Goal: Information Seeking & Learning: Check status

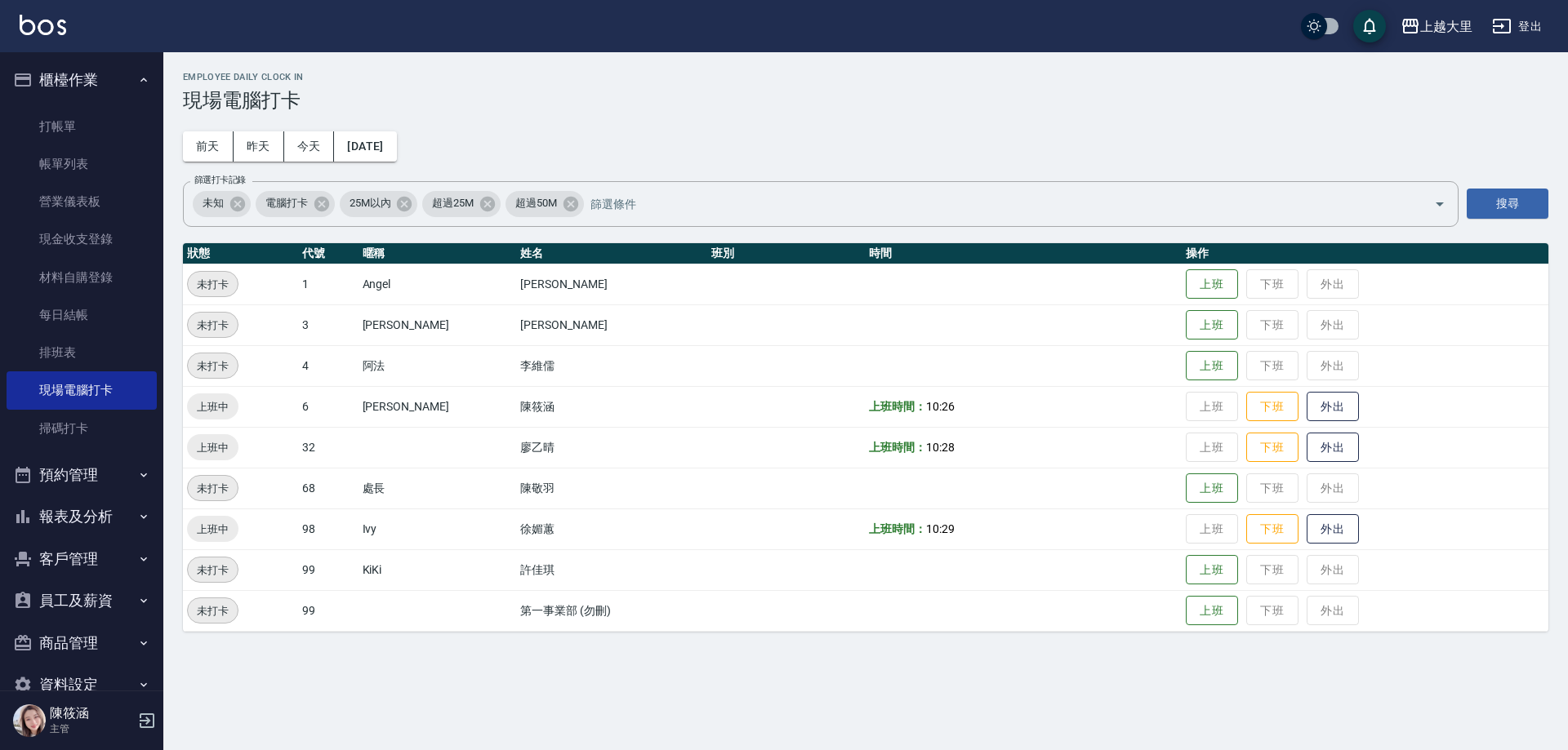
click at [61, 494] on button "預約管理" at bounding box center [81, 475] width 150 height 42
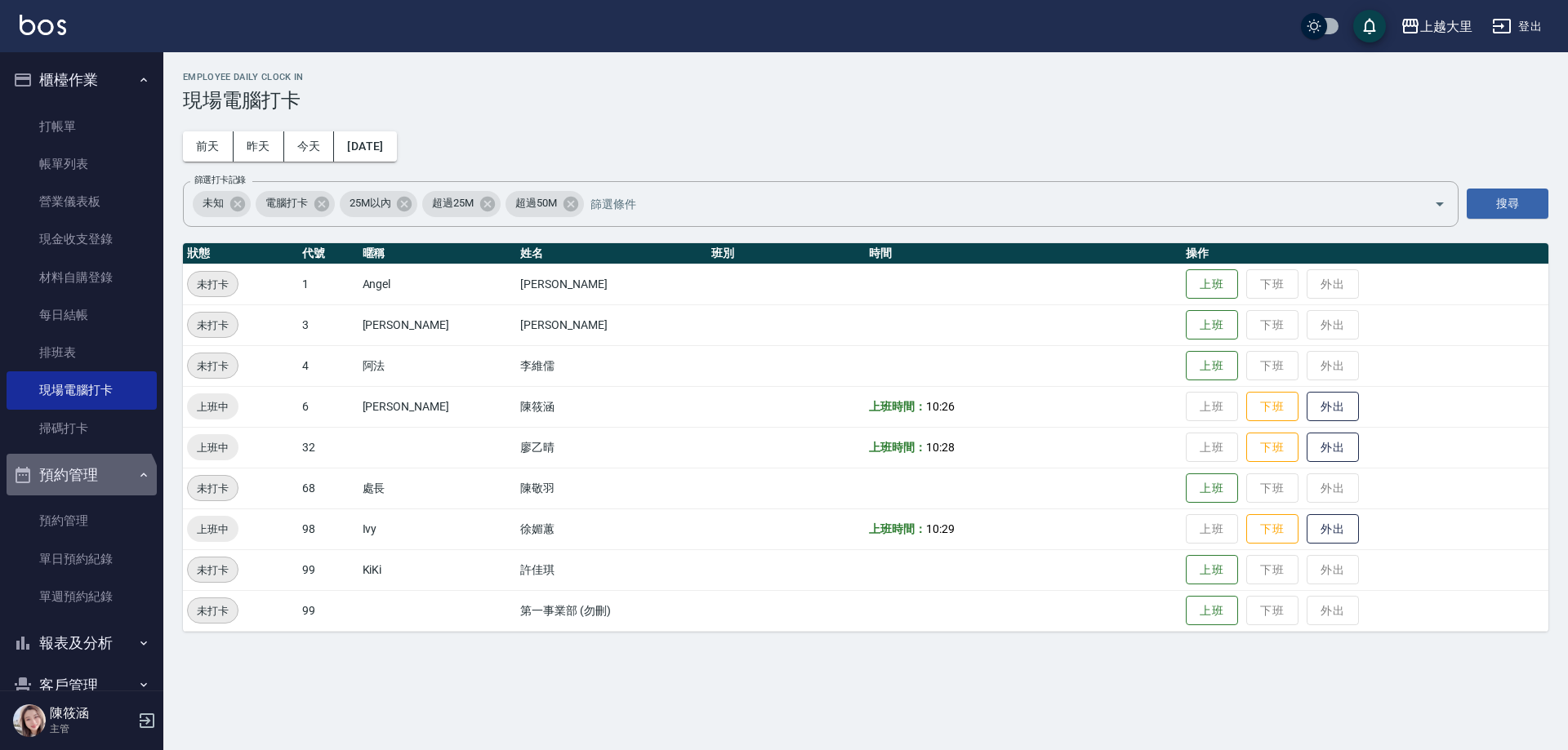
click at [79, 494] on button "預約管理" at bounding box center [81, 475] width 150 height 42
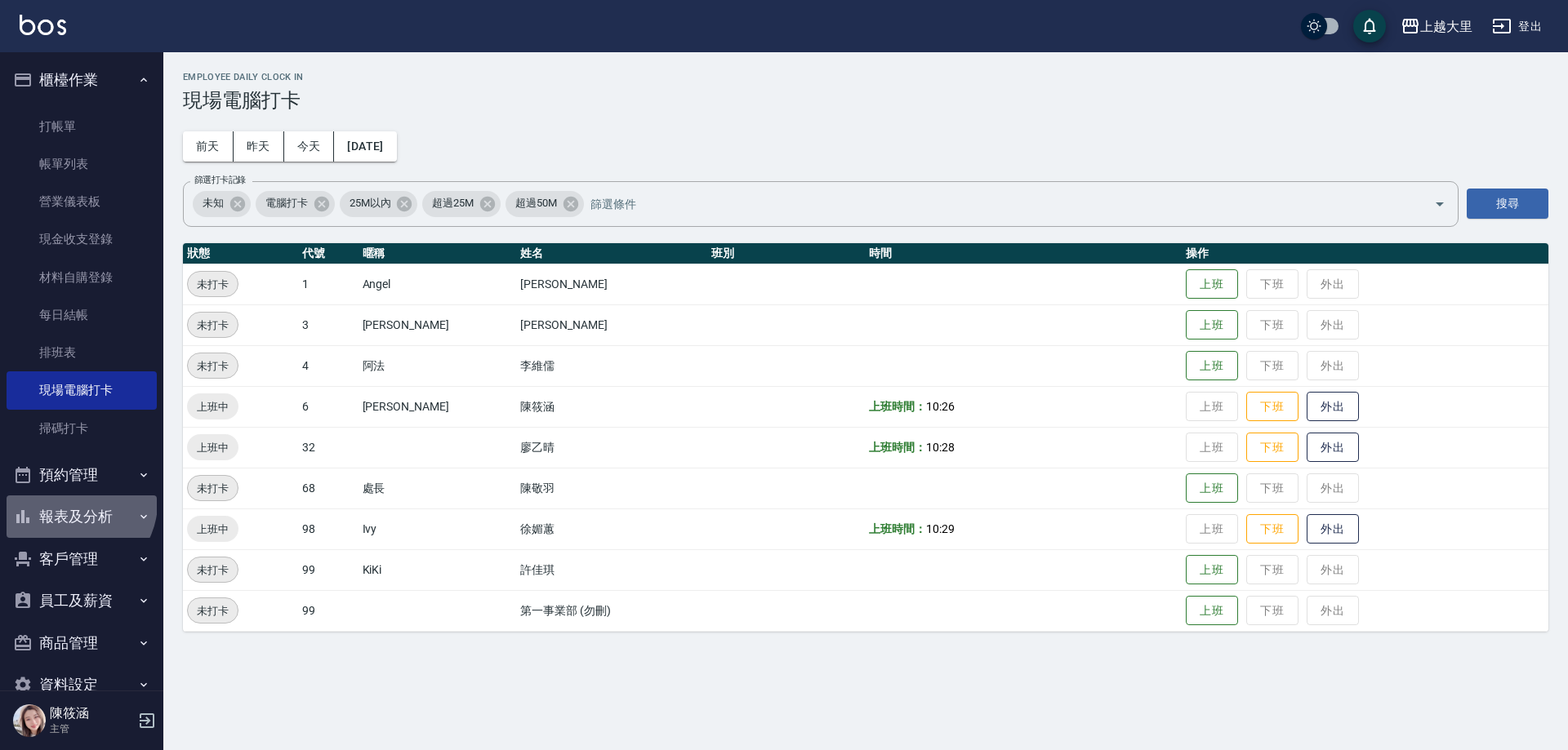
click at [75, 503] on button "報表及分析" at bounding box center [81, 517] width 150 height 42
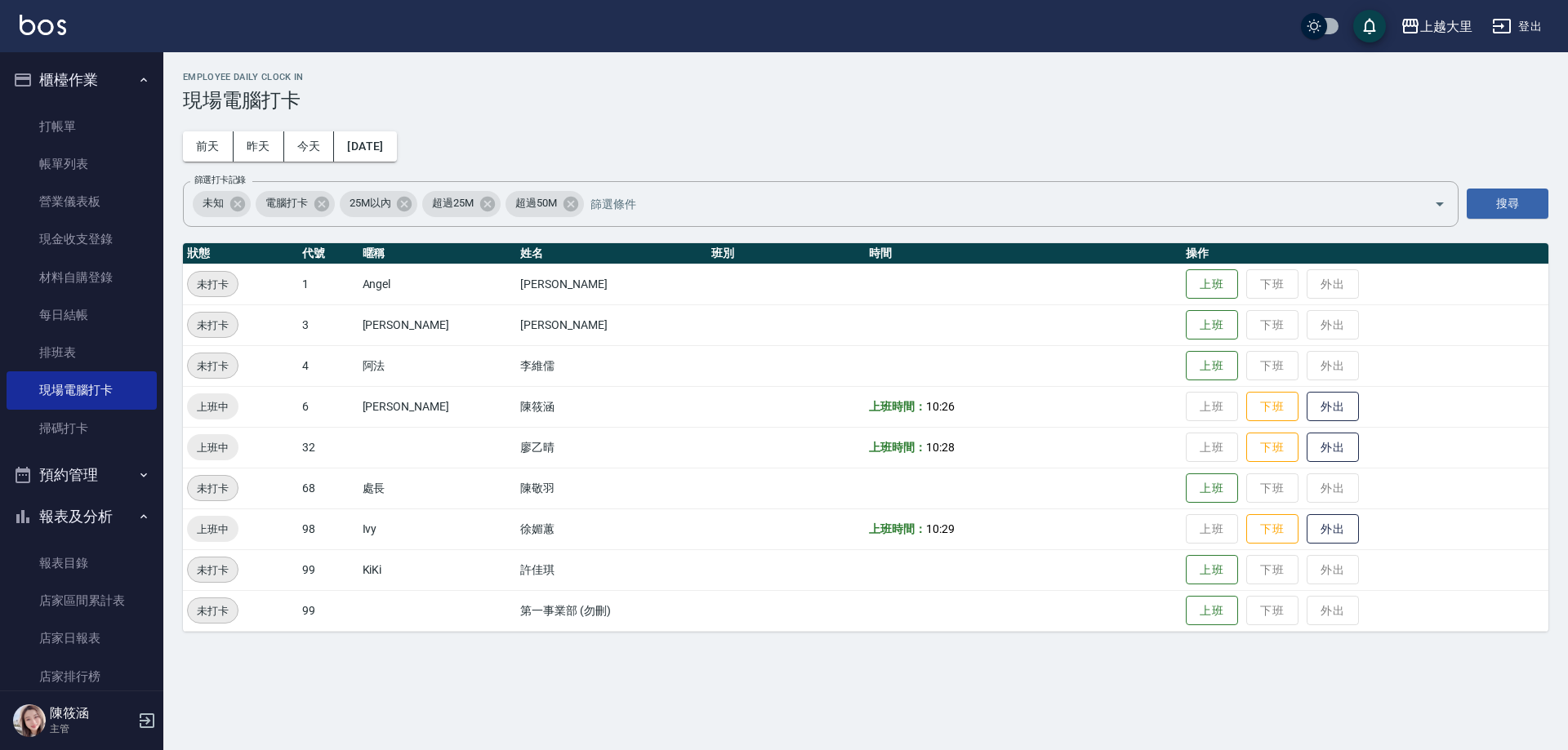
scroll to position [327, 0]
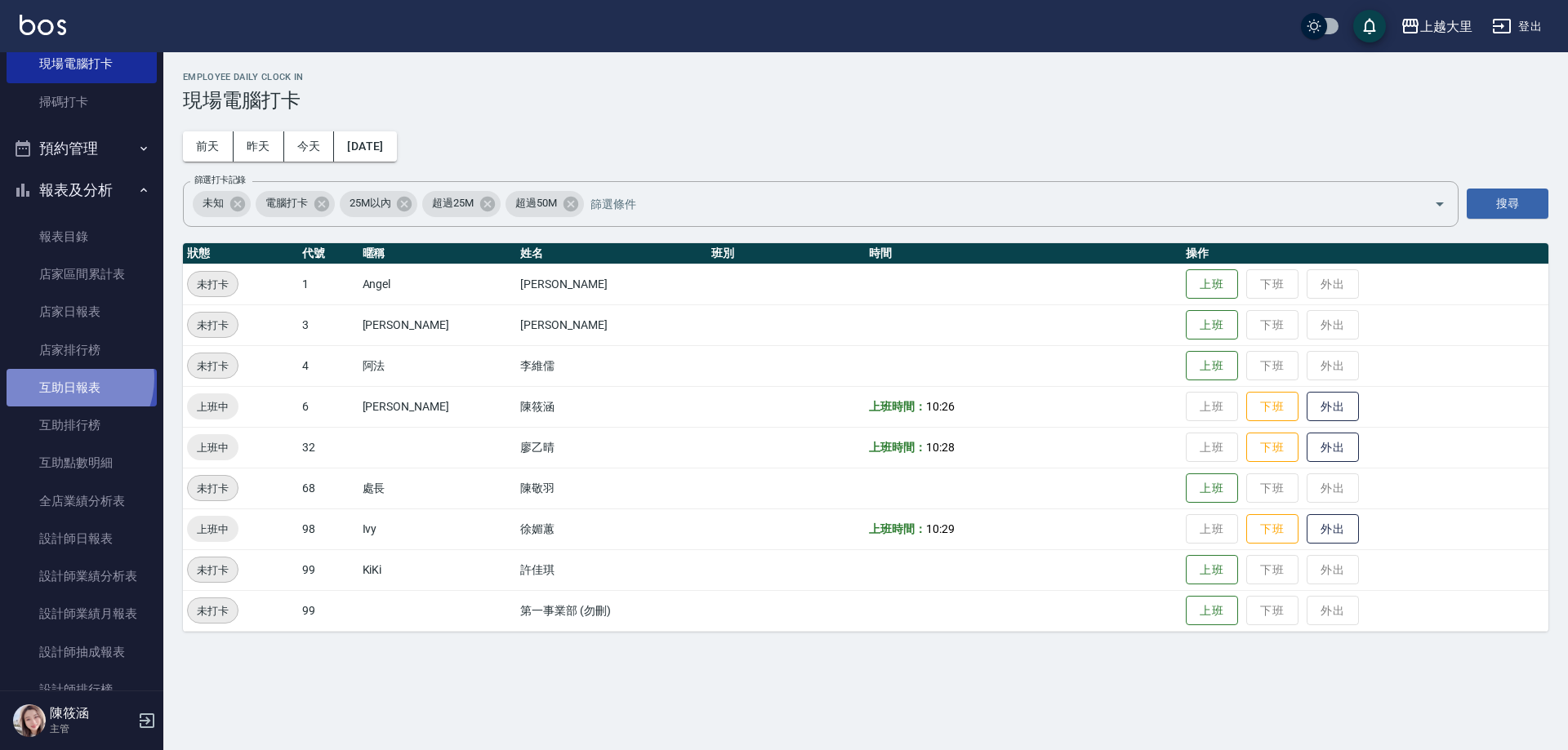
click at [64, 379] on link "互助日報表" at bounding box center [81, 388] width 150 height 38
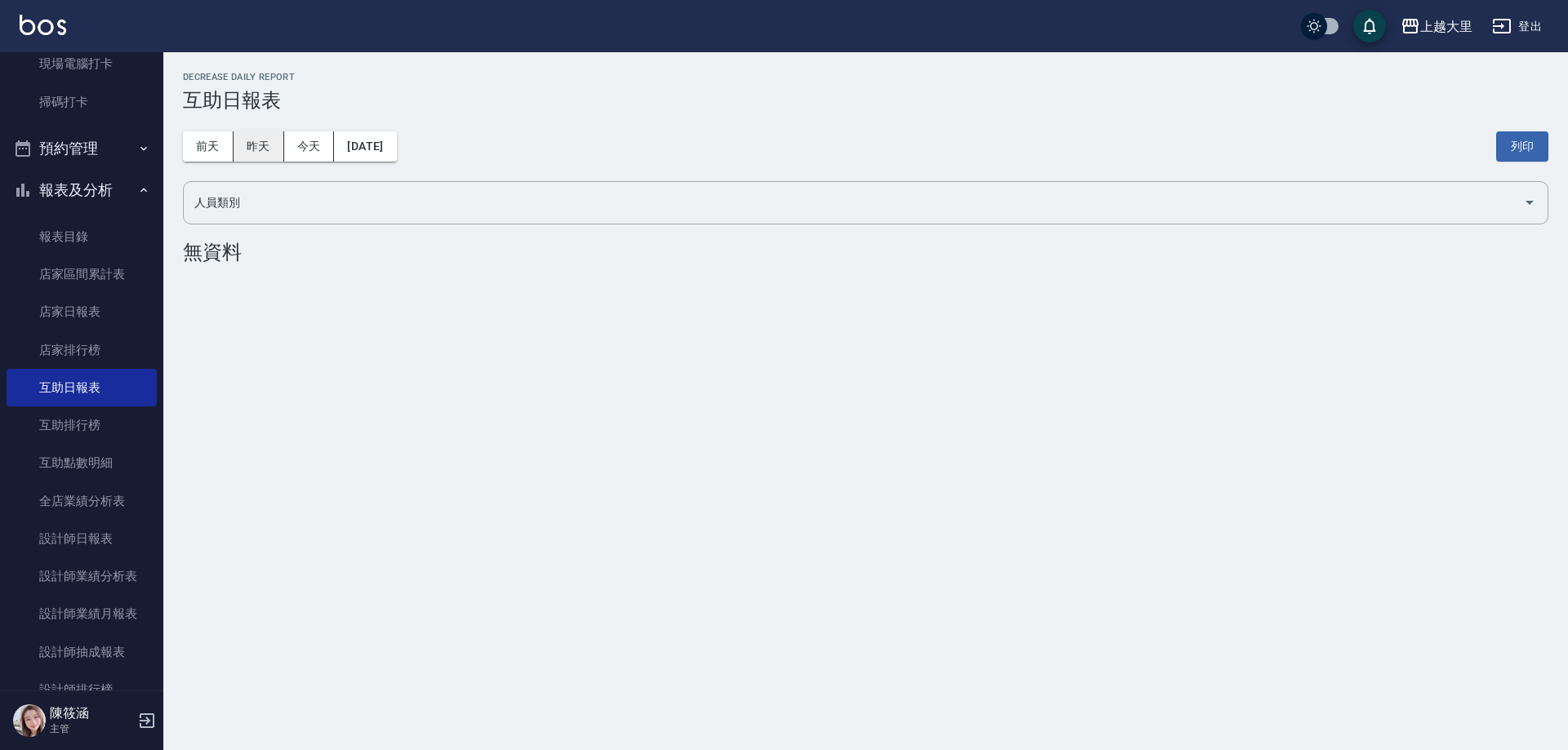
click at [267, 148] on button "昨天" at bounding box center [258, 147] width 50 height 30
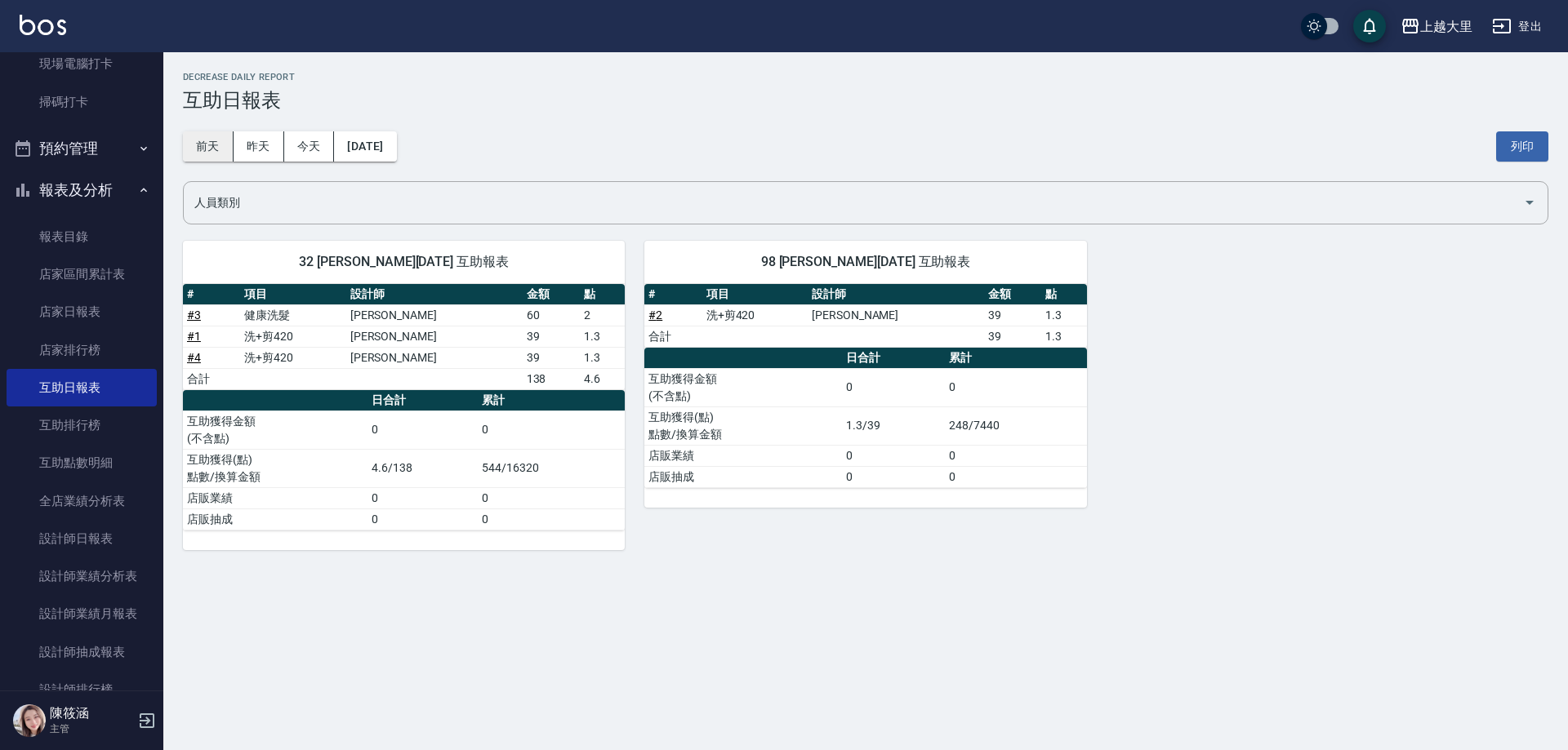
click at [203, 140] on button "前天" at bounding box center [208, 147] width 50 height 30
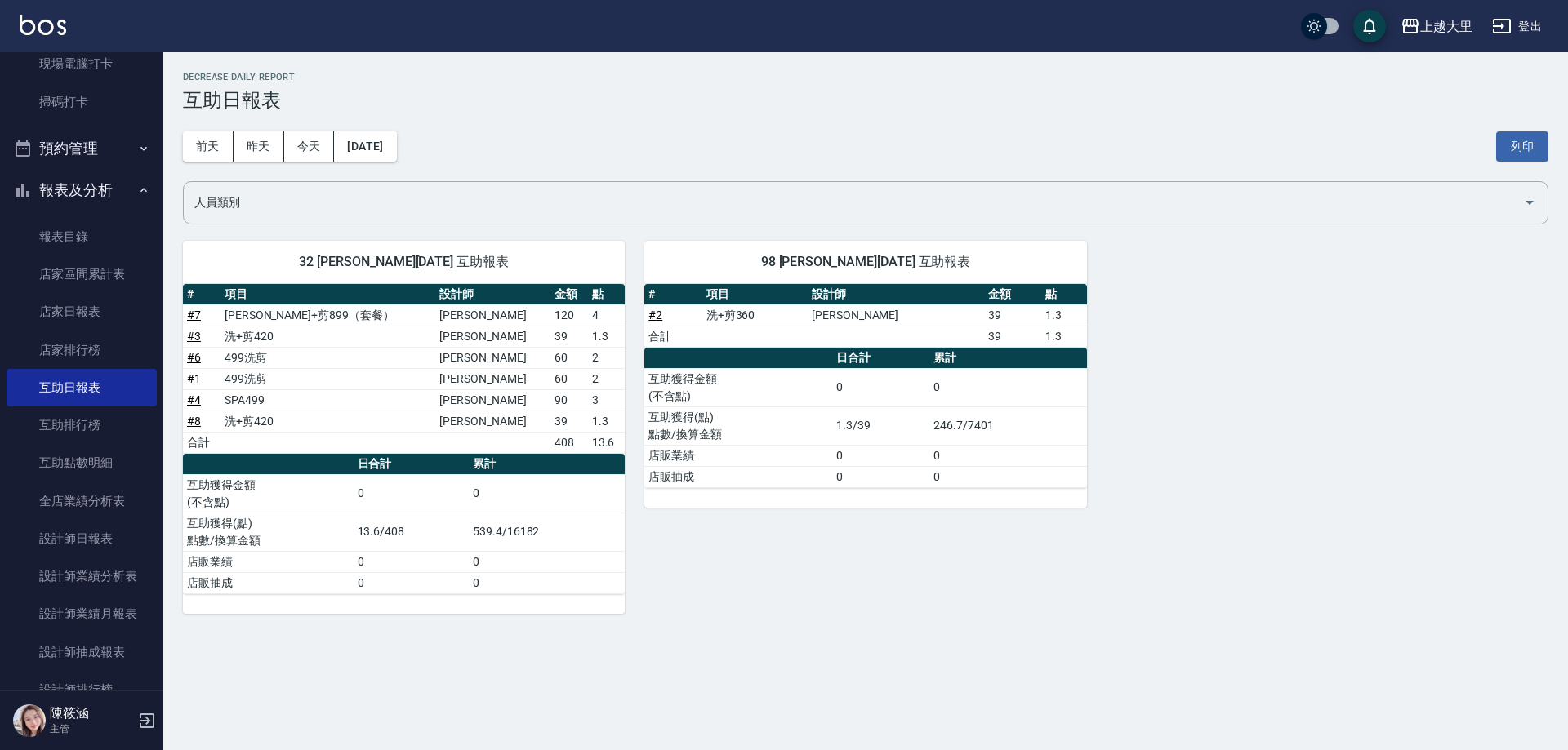
click at [84, 184] on button "報表及分析" at bounding box center [81, 190] width 150 height 42
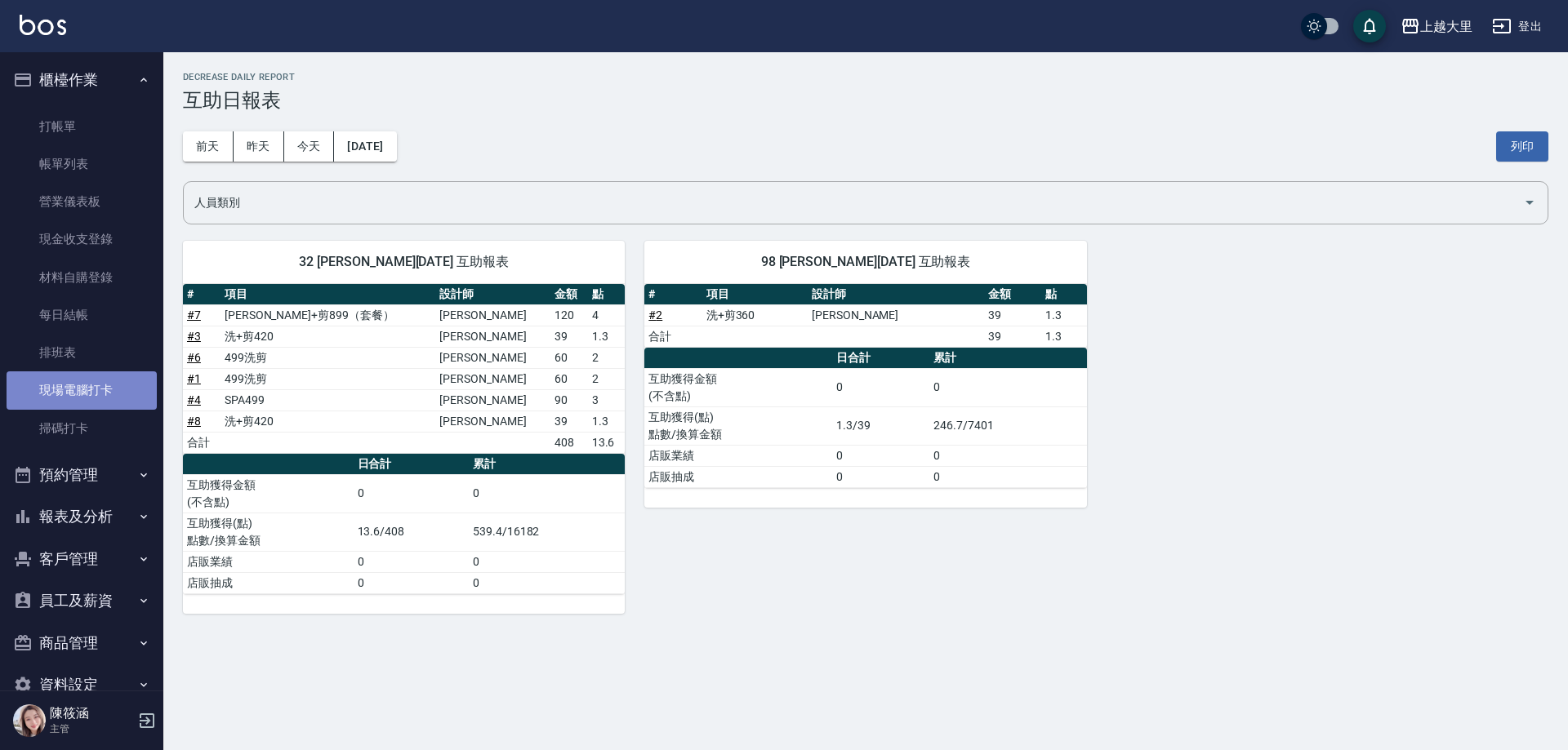
click at [118, 383] on link "現場電腦打卡" at bounding box center [81, 390] width 150 height 38
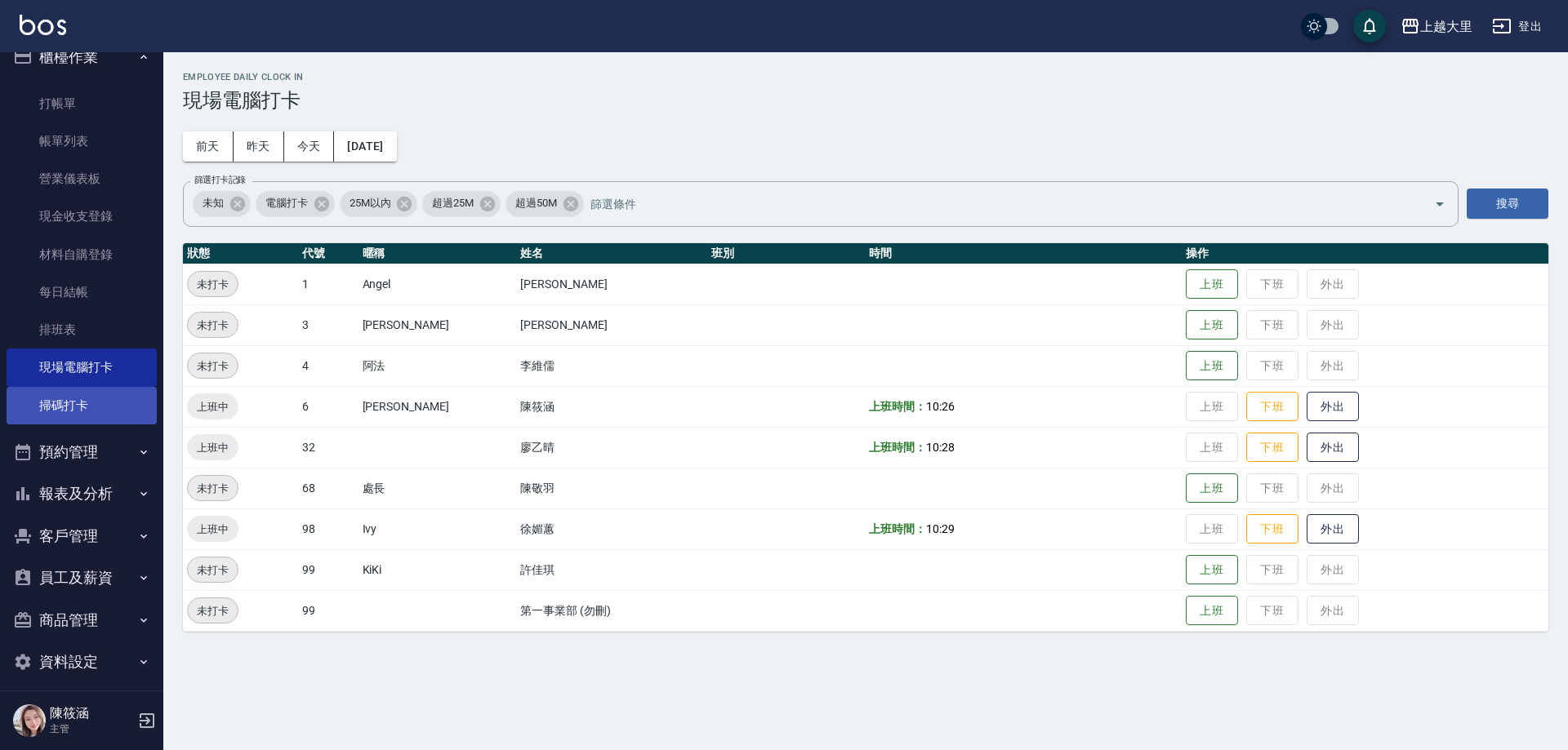
scroll to position [35, 0]
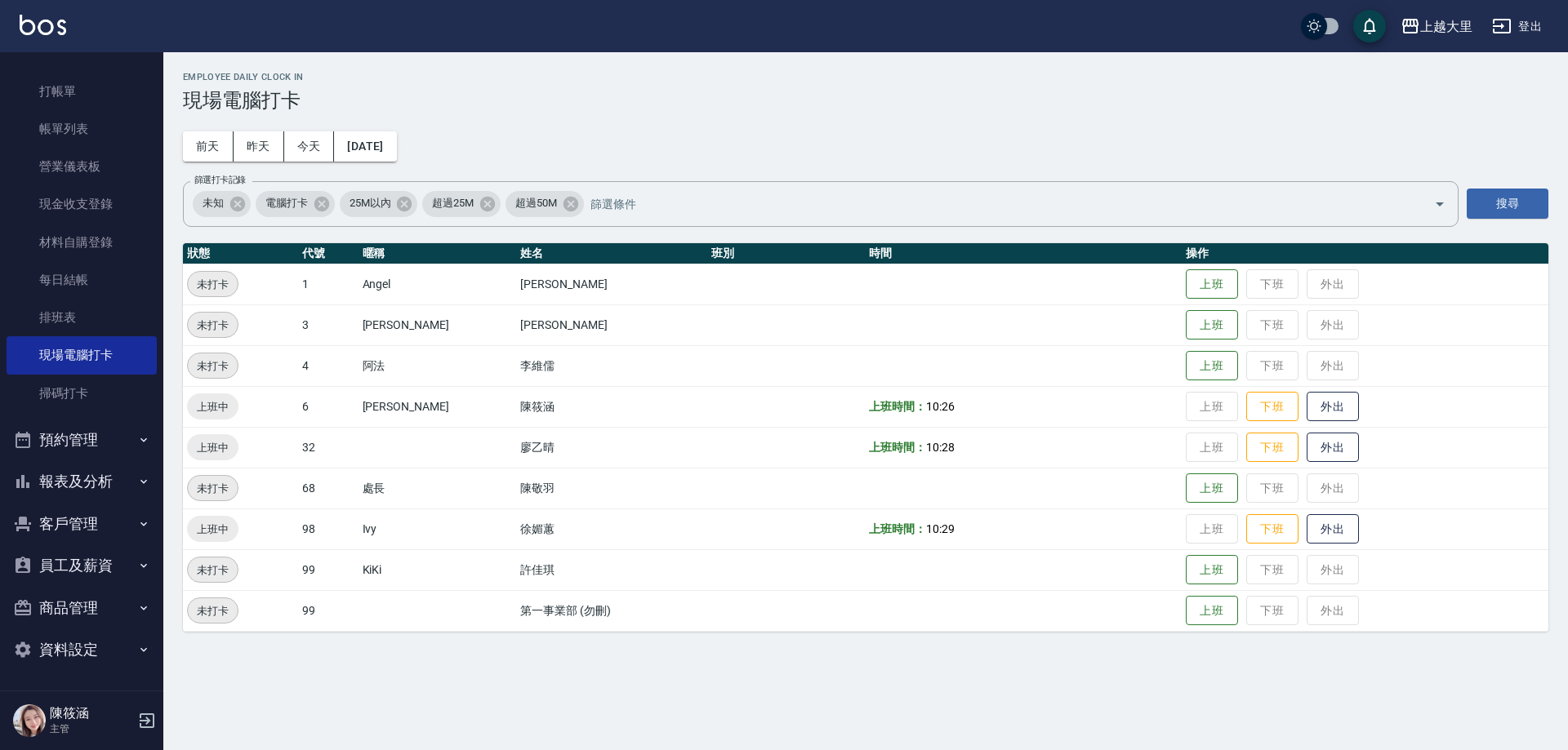
click at [106, 490] on button "報表及分析" at bounding box center [81, 481] width 150 height 42
click at [92, 666] on link "互助日報表" at bounding box center [81, 679] width 150 height 38
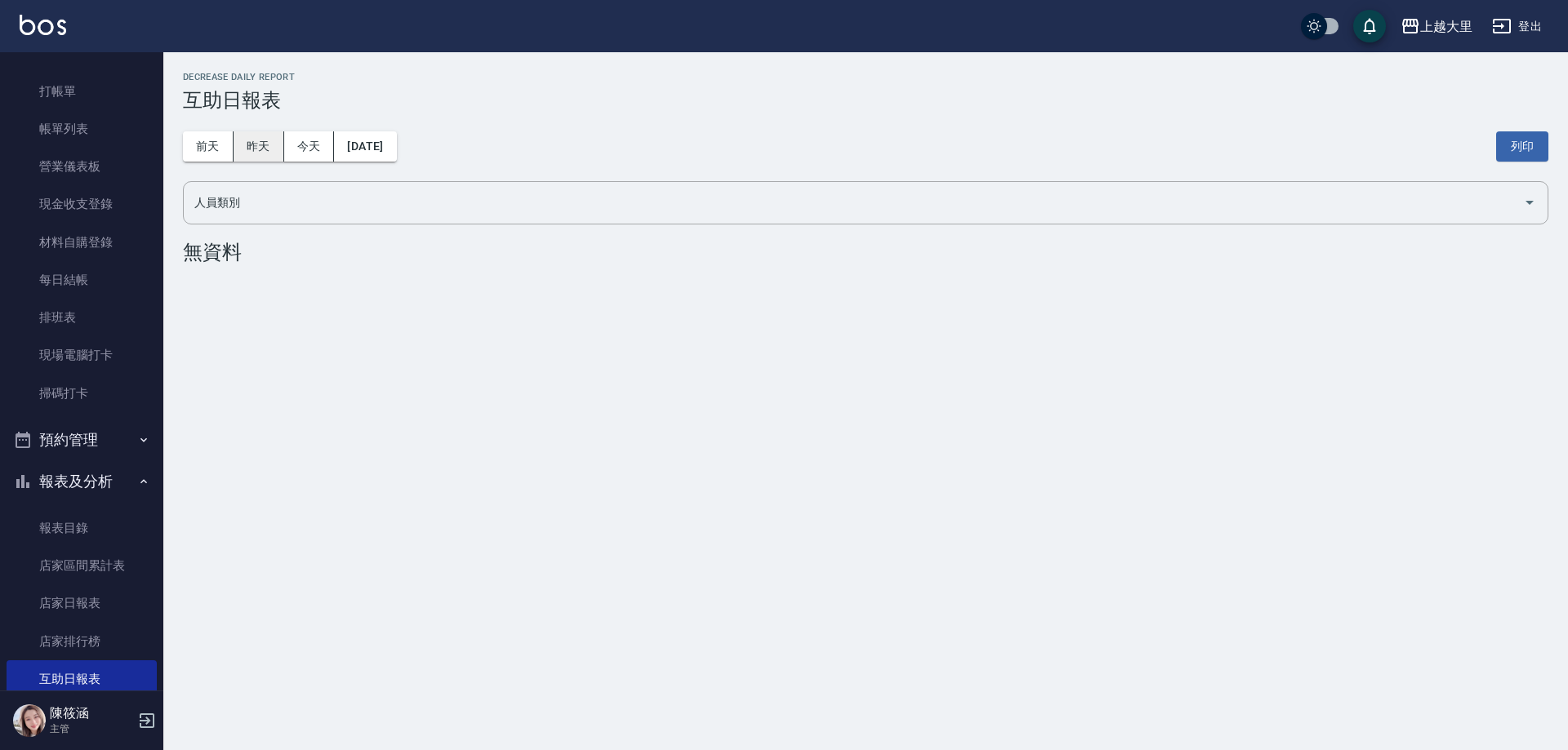
click at [254, 159] on button "昨天" at bounding box center [258, 147] width 50 height 30
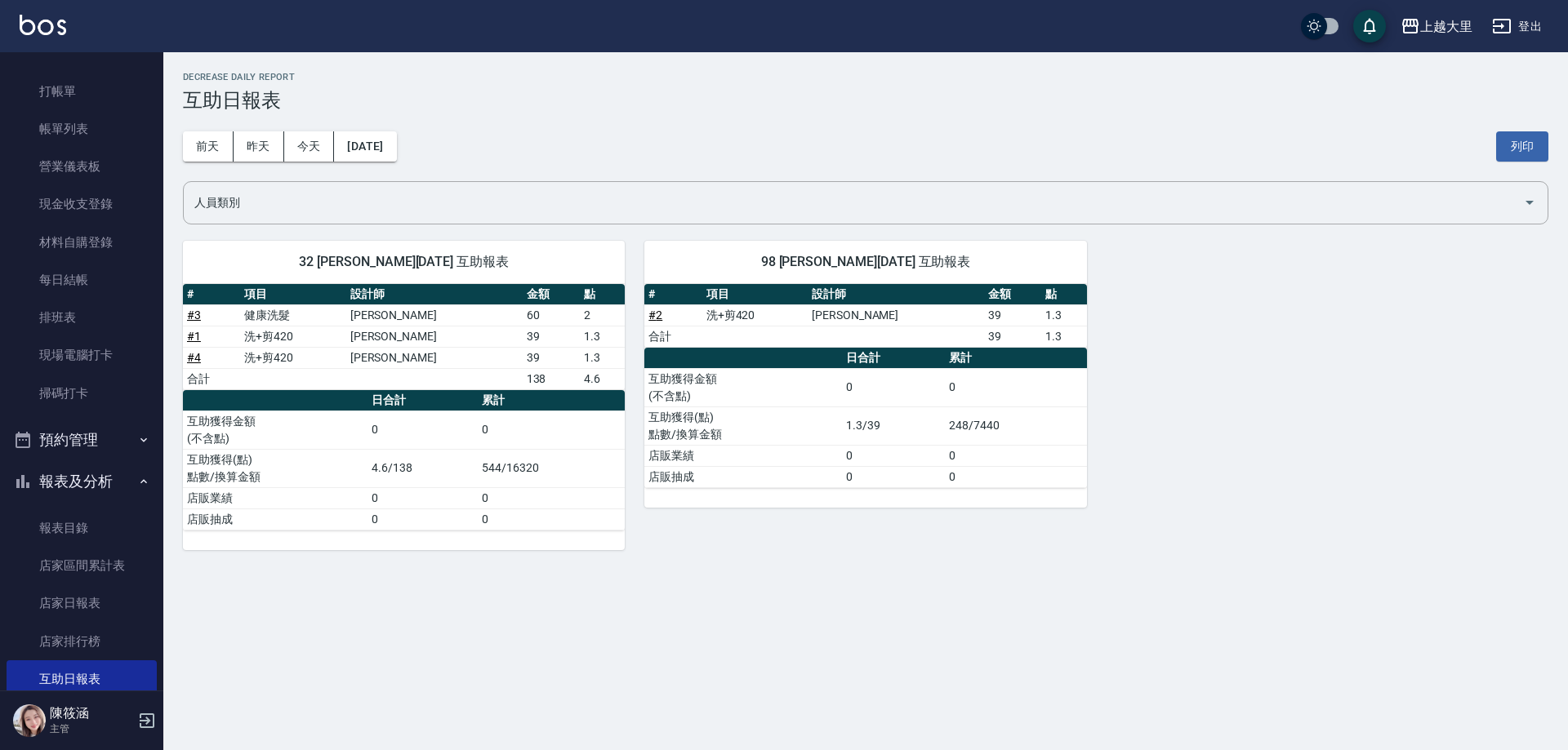
click at [98, 484] on button "報表及分析" at bounding box center [81, 481] width 150 height 42
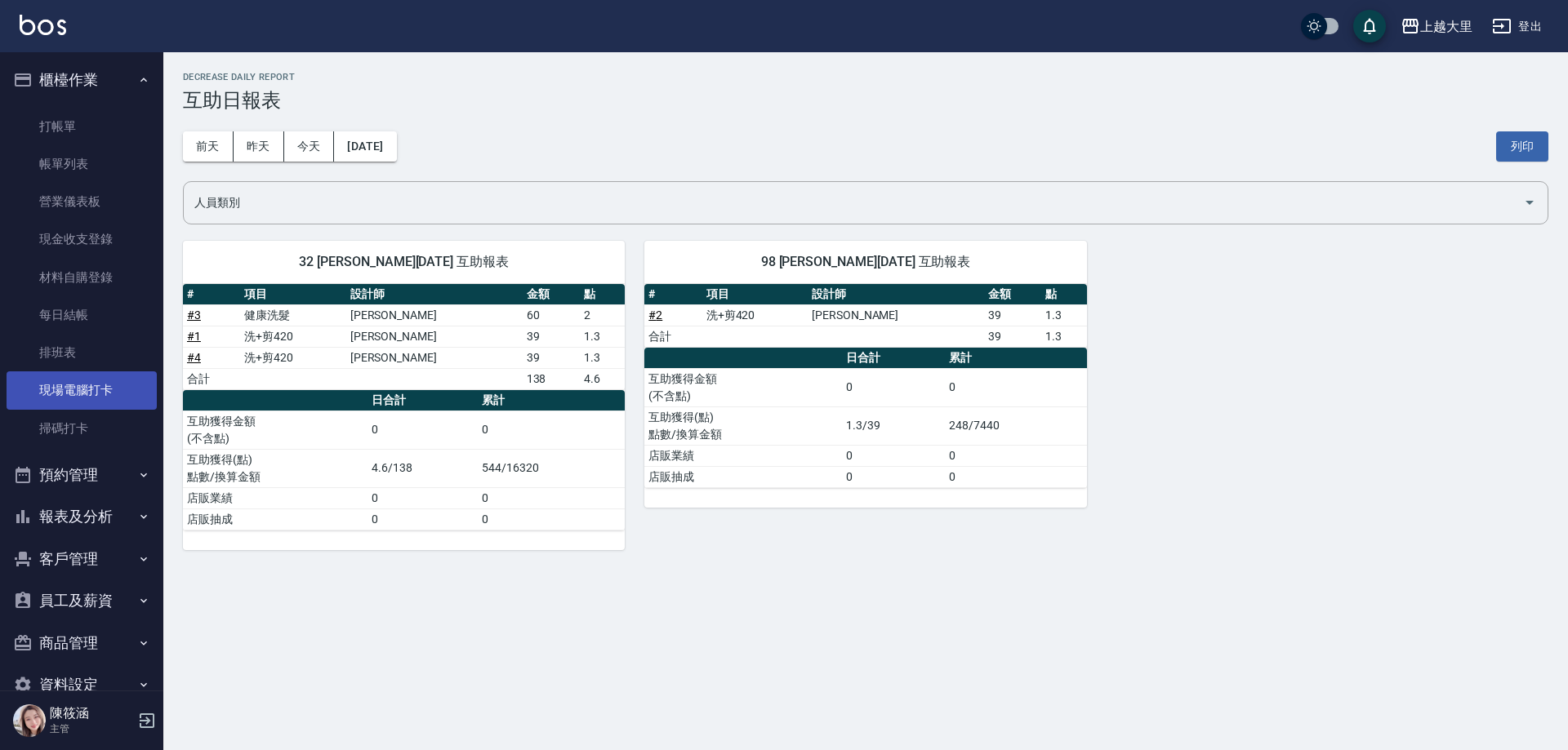
click at [91, 385] on link "現場電腦打卡" at bounding box center [81, 390] width 150 height 38
